Goal: Navigation & Orientation: Find specific page/section

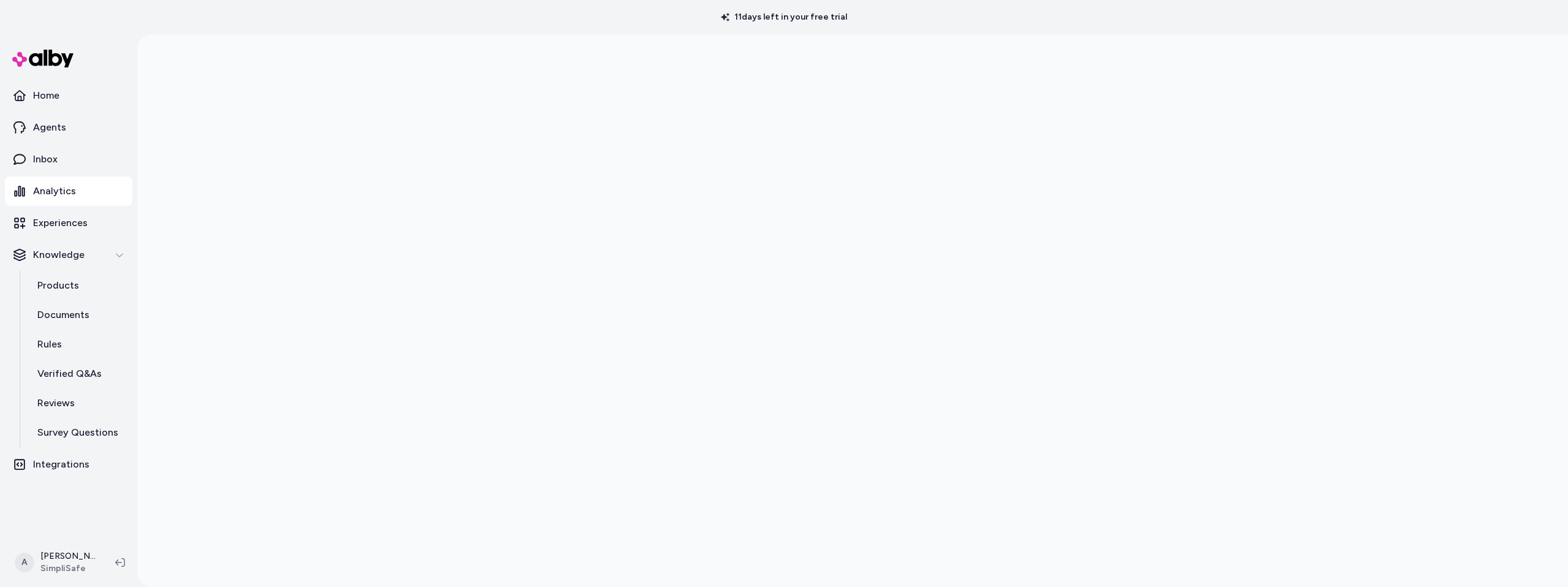
click at [103, 191] on link "Analytics" at bounding box center [68, 191] width 127 height 30
click at [77, 256] on p "Knowledge" at bounding box center [59, 255] width 52 height 14
click at [80, 252] on p "Knowledge" at bounding box center [59, 255] width 52 height 14
click at [80, 190] on link "Analytics" at bounding box center [68, 191] width 127 height 30
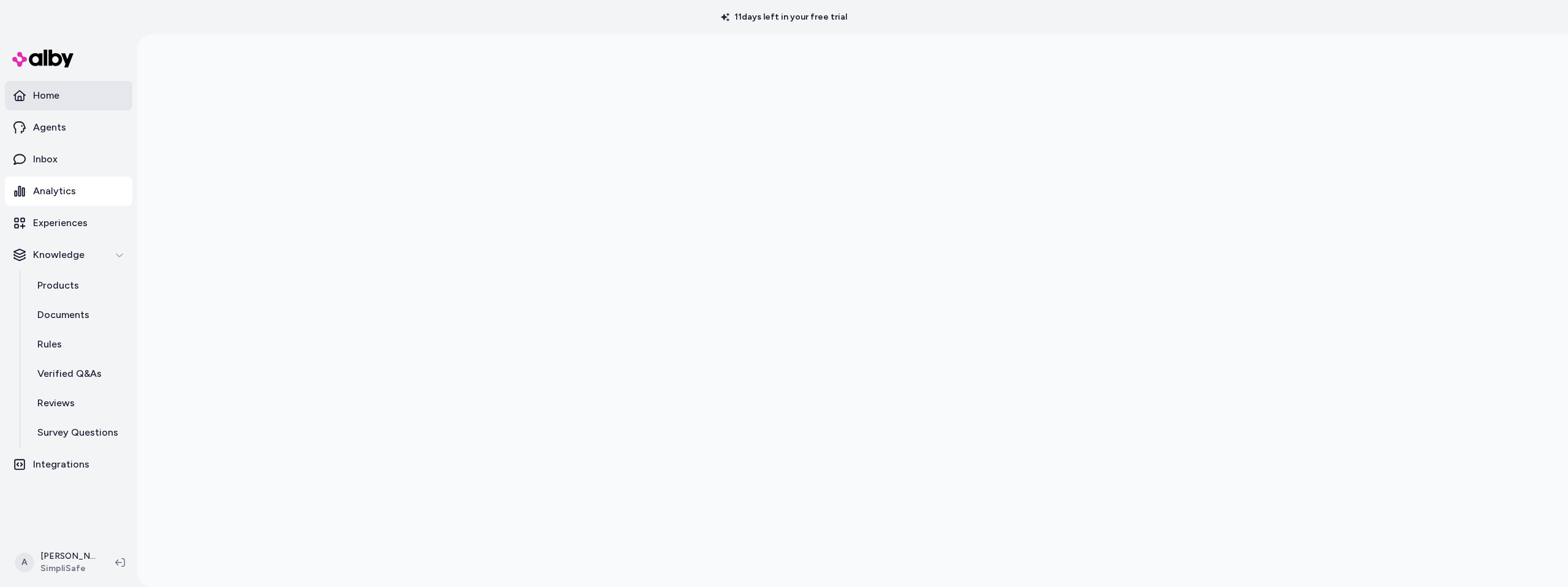
click at [71, 94] on link "Home" at bounding box center [68, 95] width 127 height 30
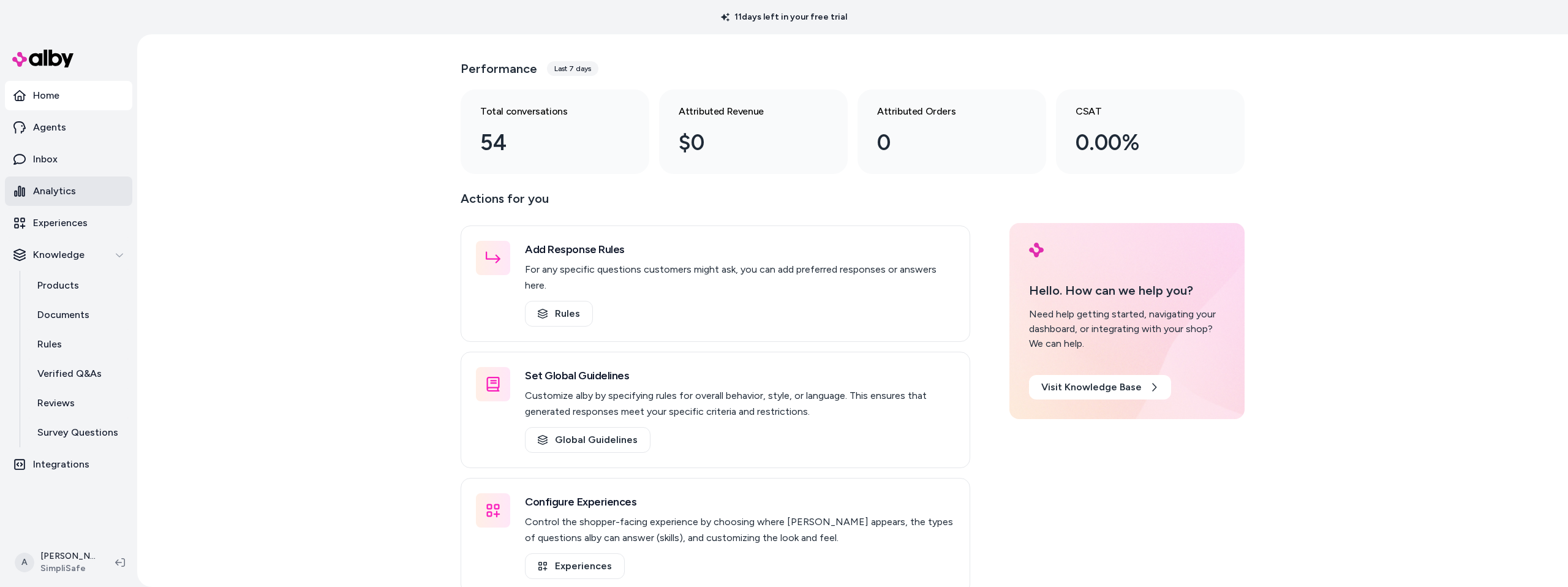
click at [69, 194] on p "Analytics" at bounding box center [54, 191] width 42 height 14
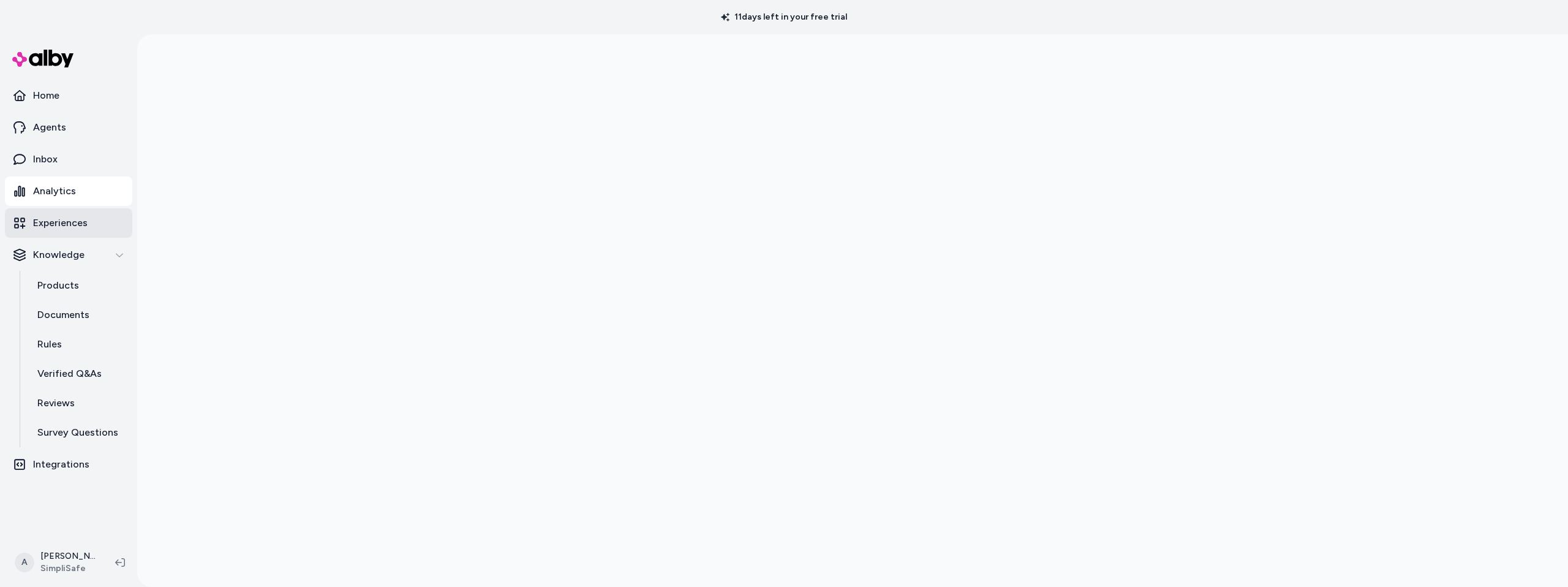
click at [64, 225] on p "Experiences" at bounding box center [61, 223] width 54 height 14
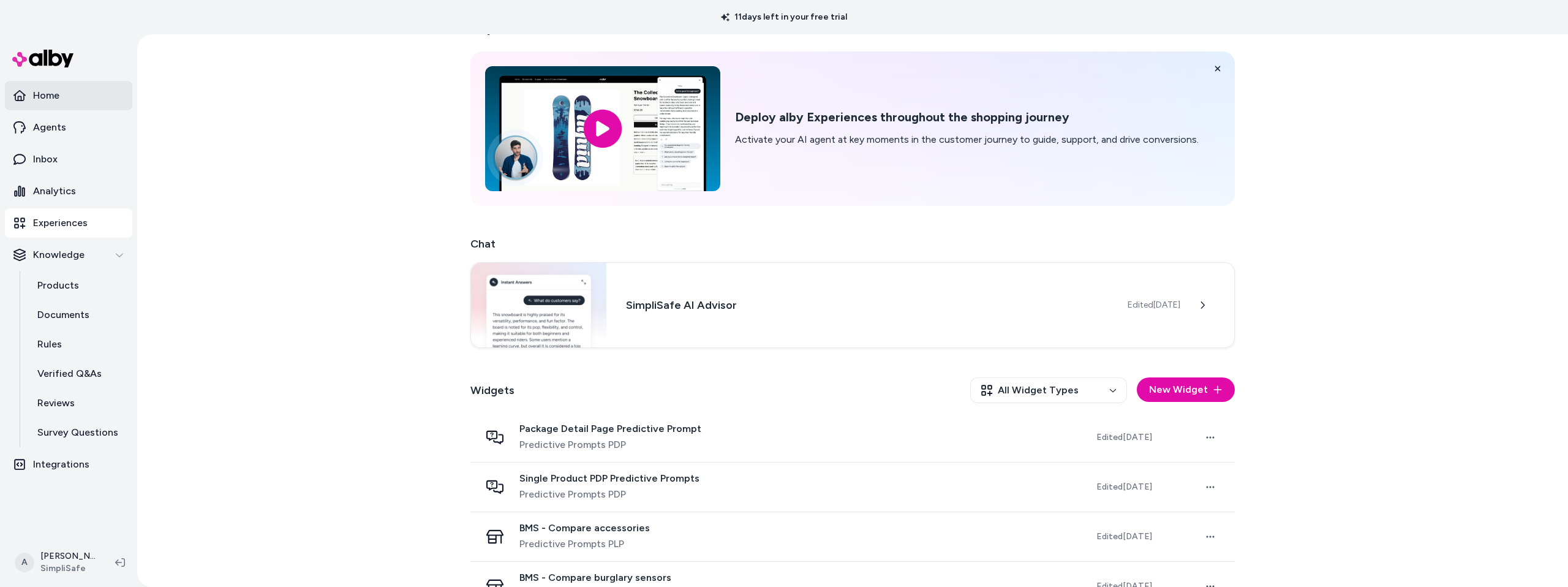
click at [62, 95] on link "Home" at bounding box center [68, 95] width 127 height 30
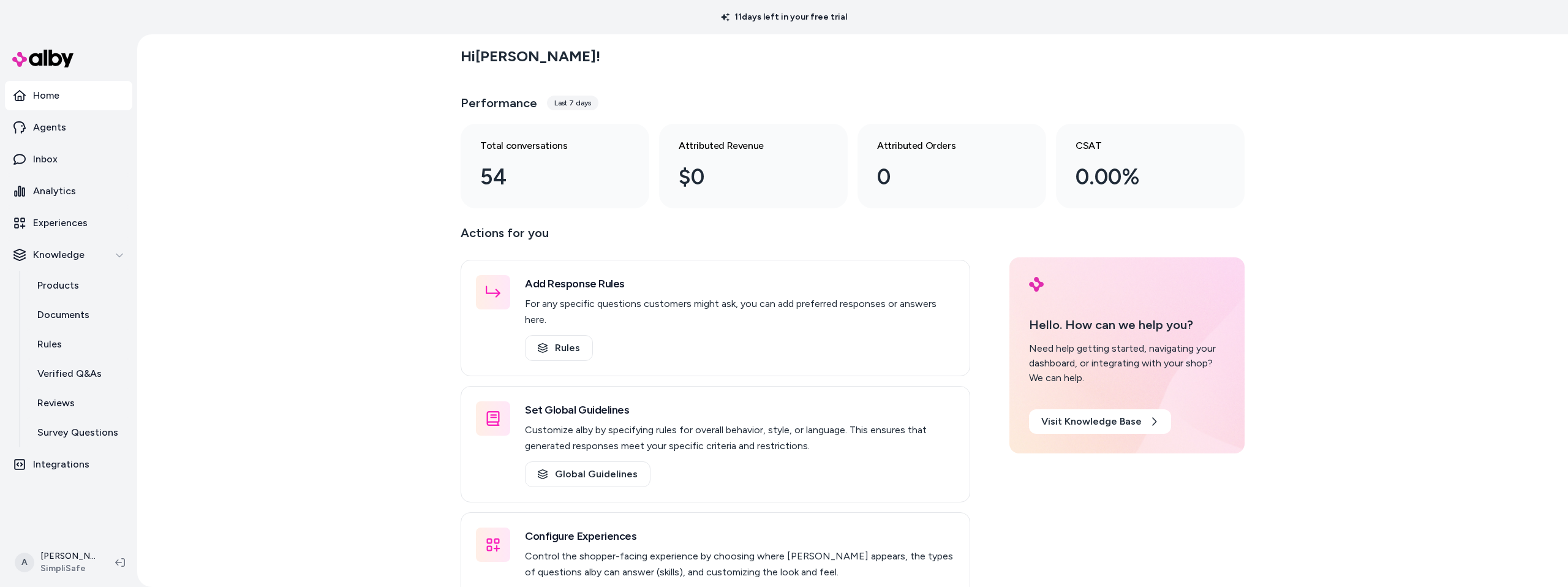
click at [569, 111] on div "Performance Last 7 days" at bounding box center [853, 103] width 784 height 30
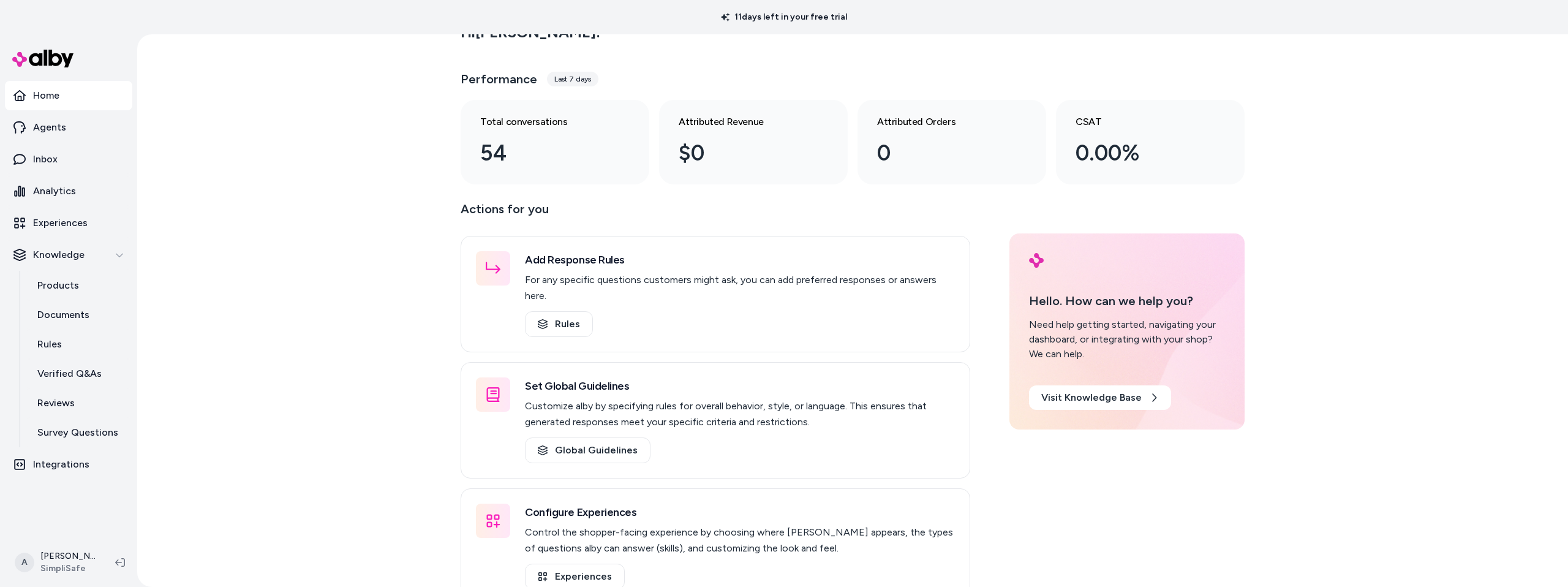
scroll to position [38, 0]
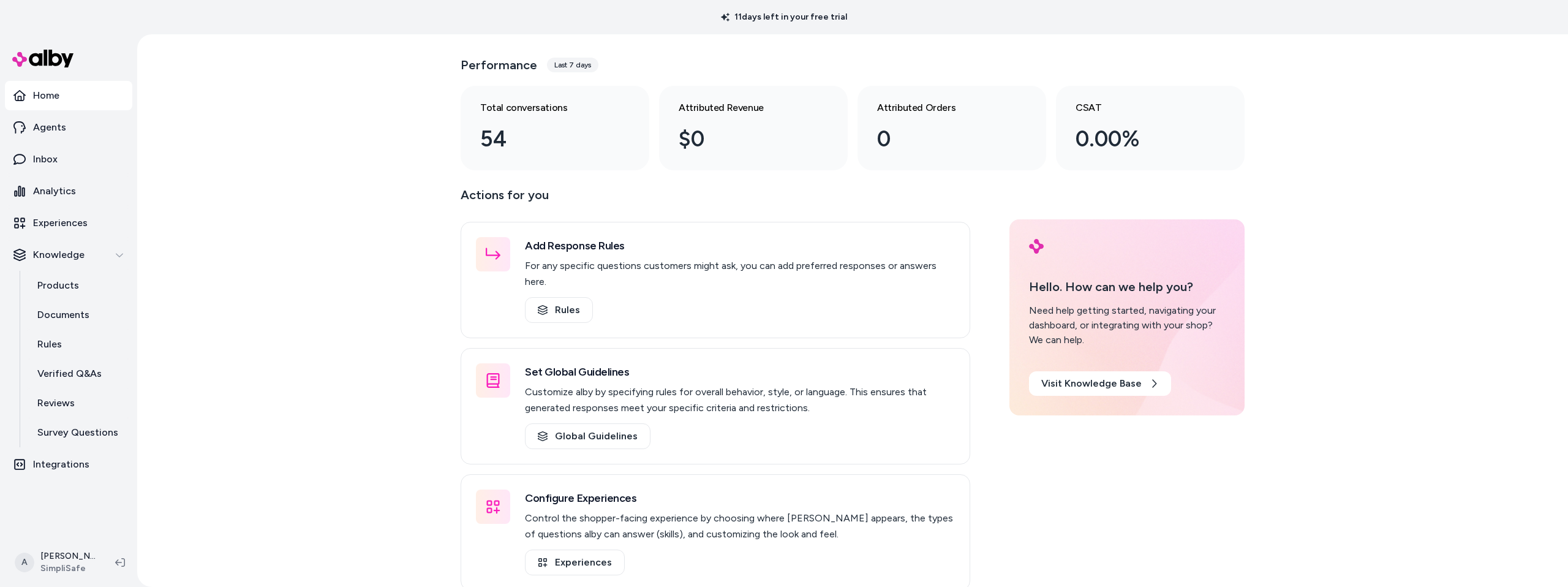
click at [330, 277] on div "Hi Anna ! Performance Last 7 days Total conversations 54 Attributed Revenue $0 …" at bounding box center [852, 310] width 1431 height 553
click at [60, 195] on p "Analytics" at bounding box center [54, 191] width 42 height 14
